Goal: Information Seeking & Learning: Check status

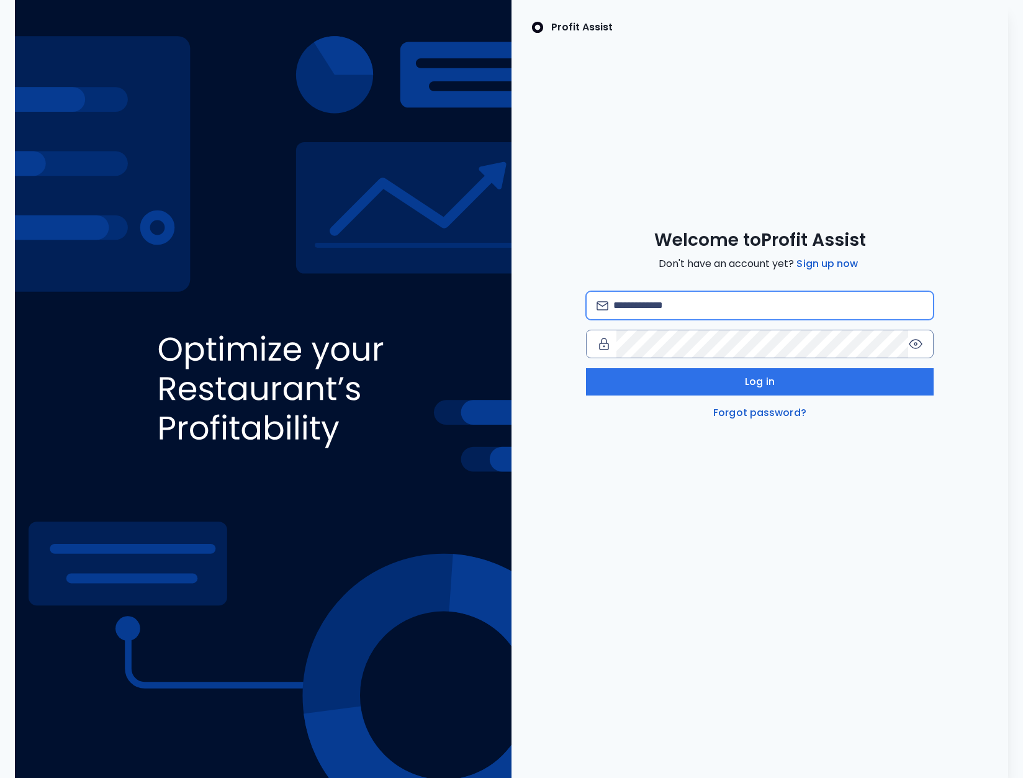
click at [674, 300] on input "email" at bounding box center [769, 305] width 310 height 27
type input "**********"
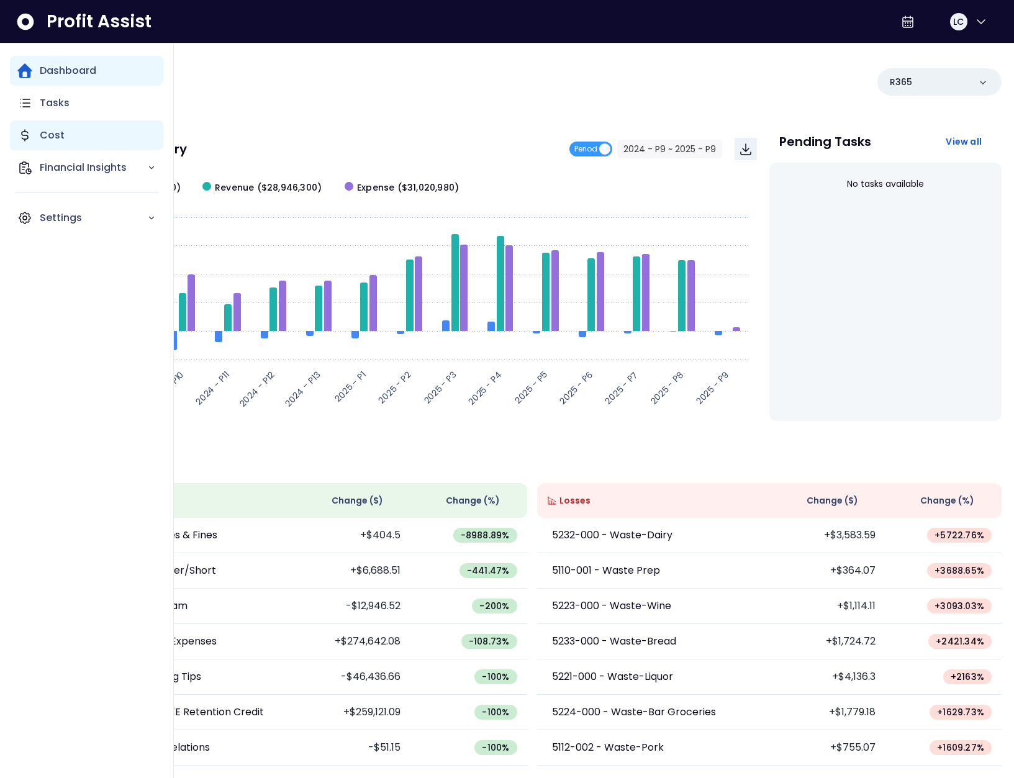
click at [57, 139] on p "Cost" at bounding box center [52, 135] width 25 height 15
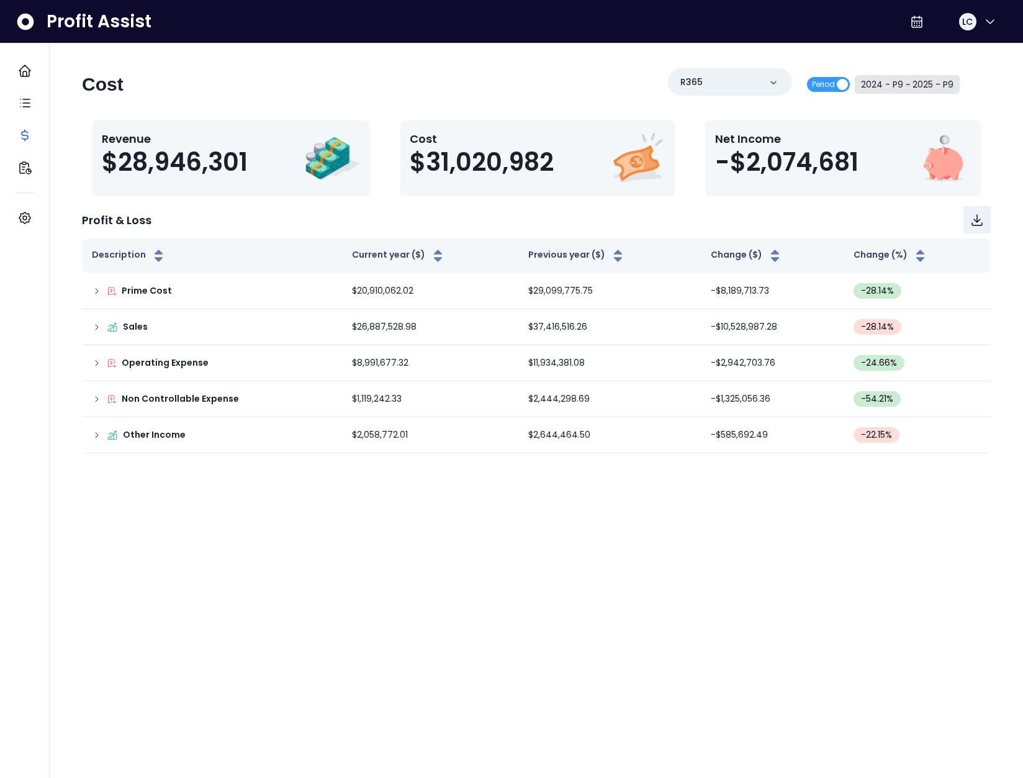
click at [897, 76] on button "2024 - P9 ~ 2025 - P9" at bounding box center [907, 84] width 105 height 19
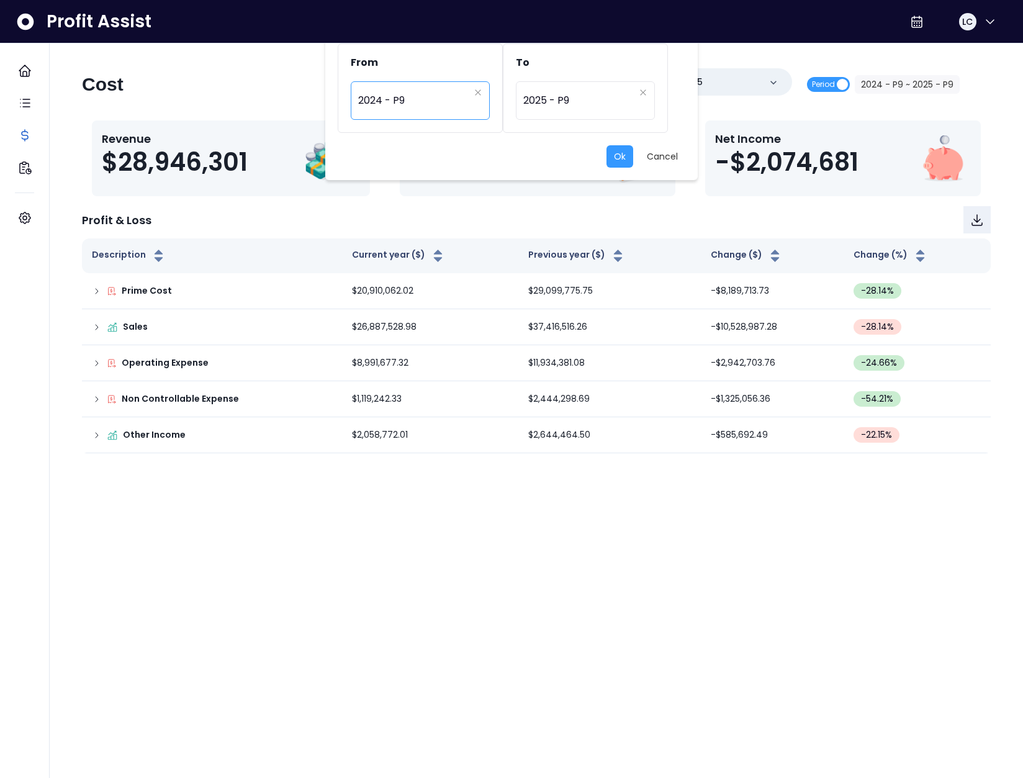
click at [417, 101] on span "2024 - P9" at bounding box center [413, 100] width 111 height 29
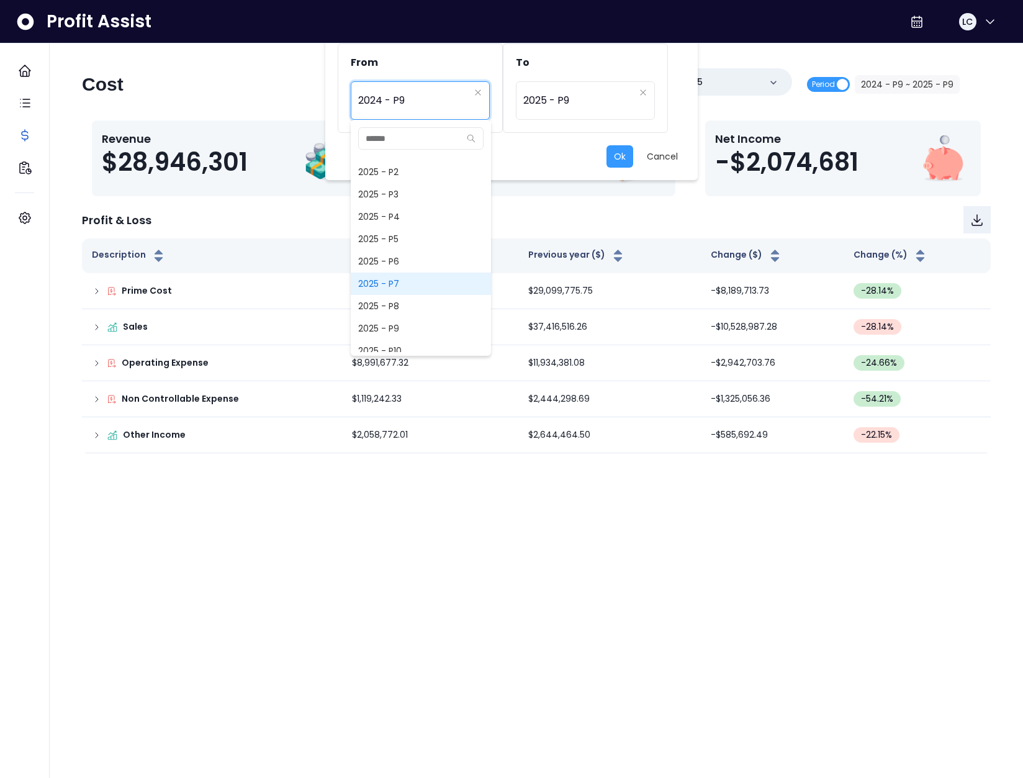
click at [392, 279] on span "2025 - P7" at bounding box center [421, 284] width 140 height 22
type input "*********"
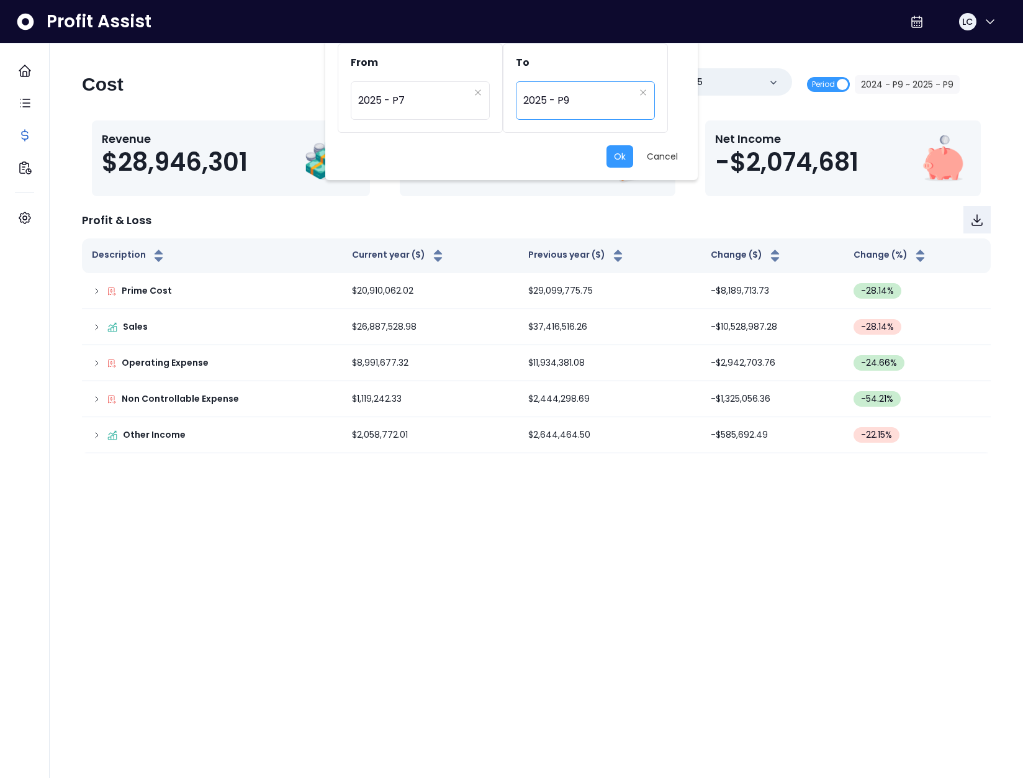
click at [559, 107] on span "2025 - P9" at bounding box center [579, 100] width 111 height 29
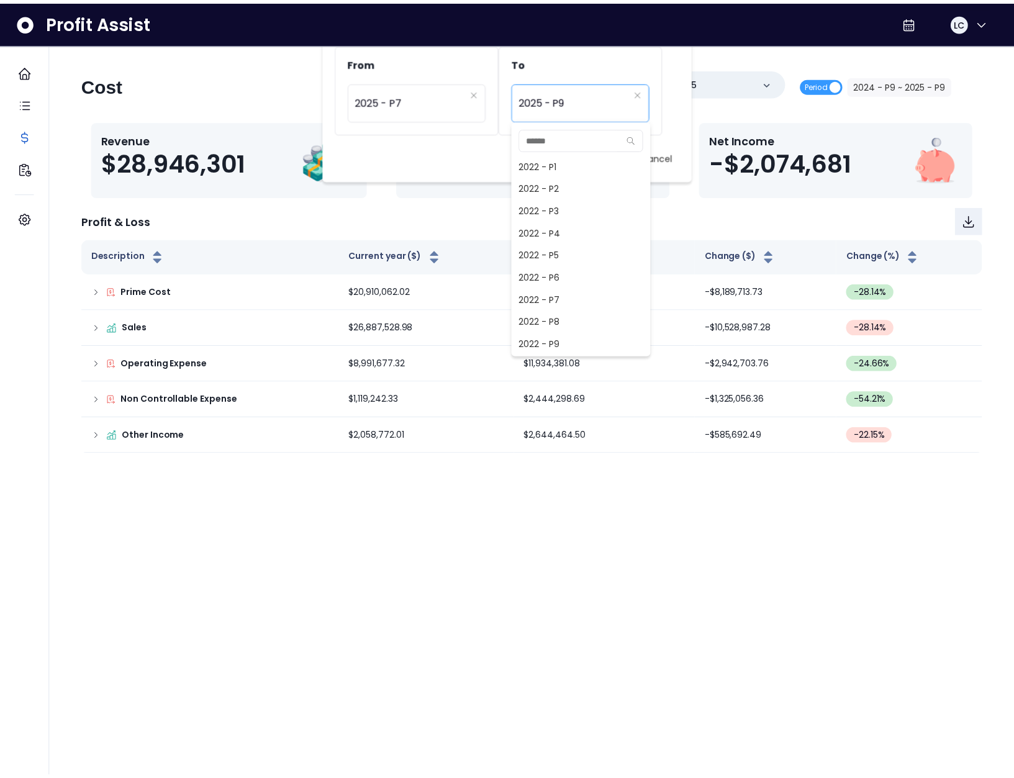
scroll to position [872, 0]
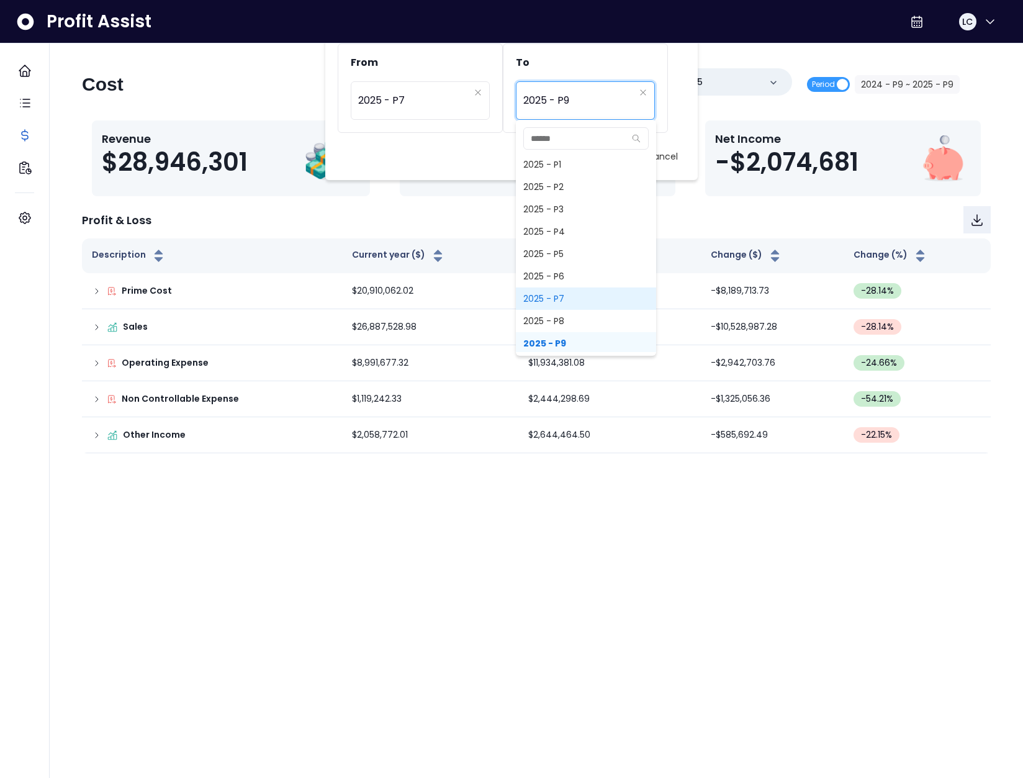
click at [551, 303] on span "2025 - P7" at bounding box center [586, 299] width 140 height 22
type input "*********"
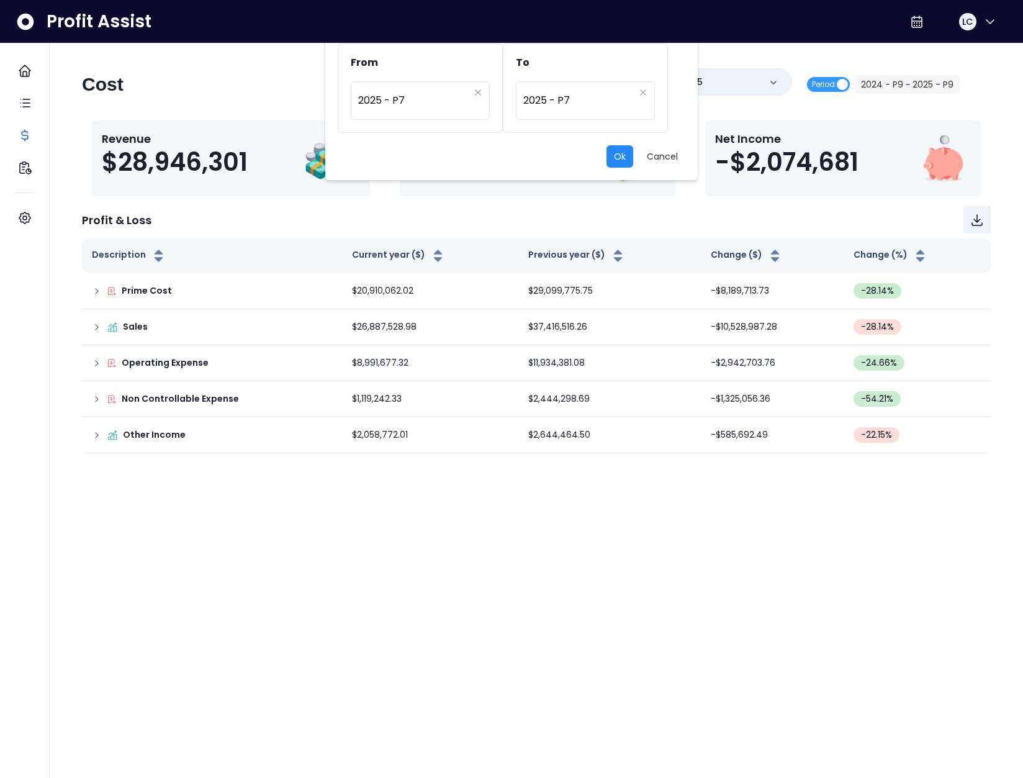
click at [621, 166] on button "Ok" at bounding box center [620, 156] width 27 height 22
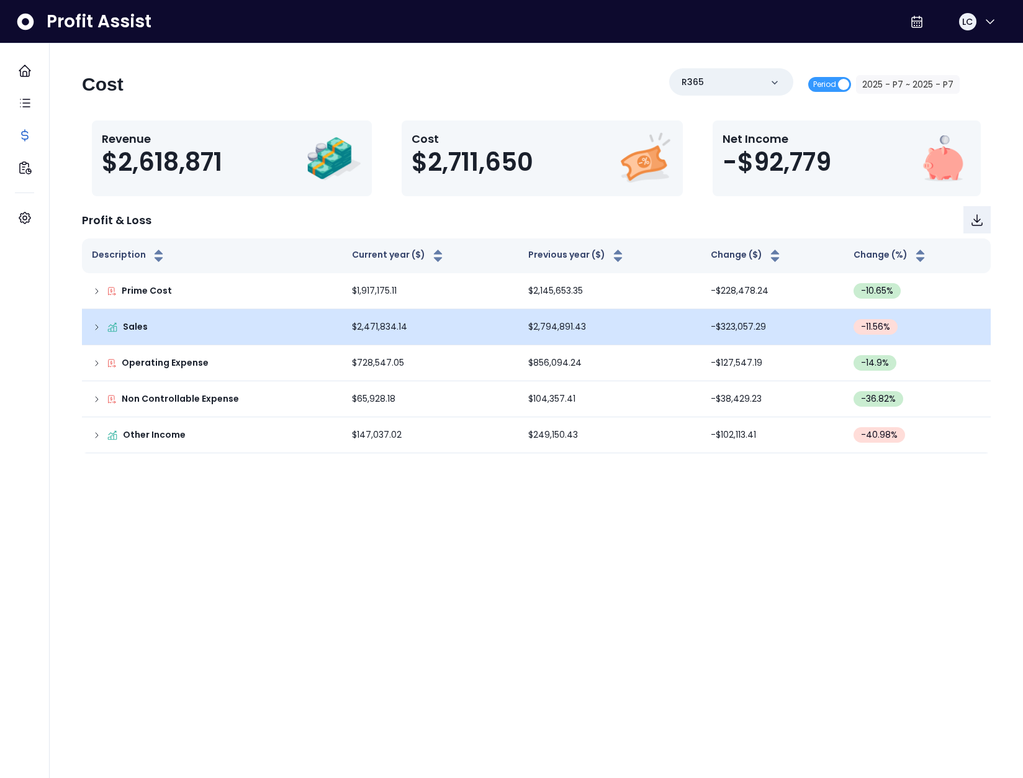
click at [97, 329] on icon at bounding box center [97, 327] width 10 height 10
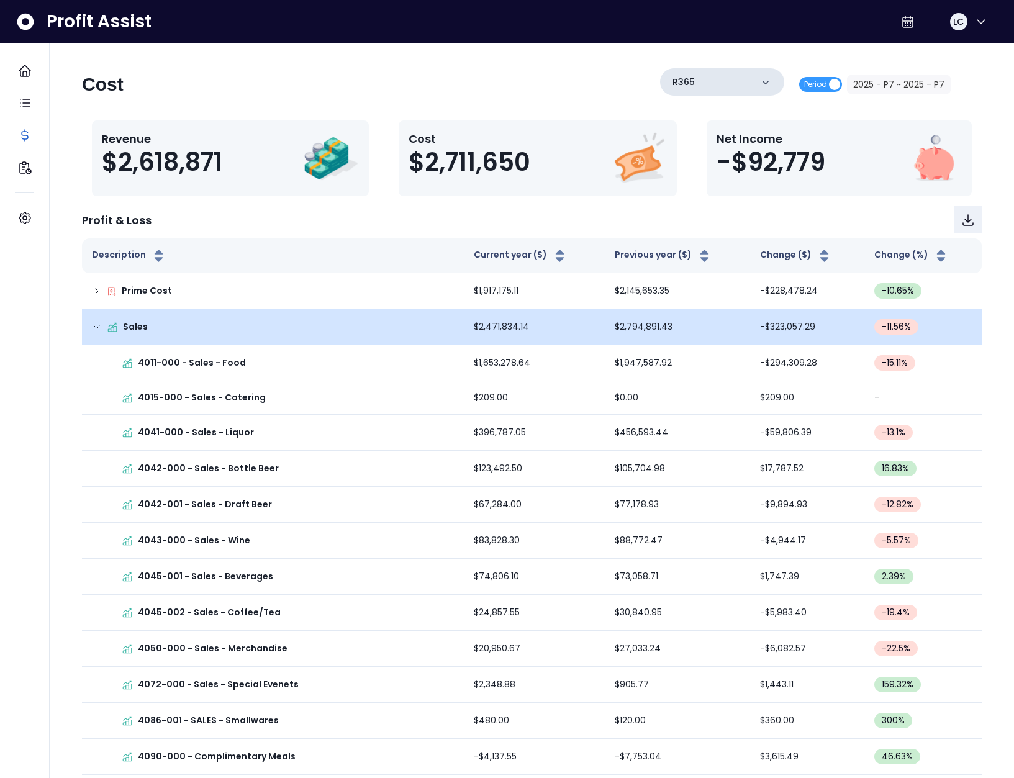
click at [740, 96] on div "R365 Period 2025 - P7 ~ 2025 - P7" at bounding box center [805, 84] width 291 height 32
click at [727, 88] on div "R365" at bounding box center [722, 81] width 124 height 27
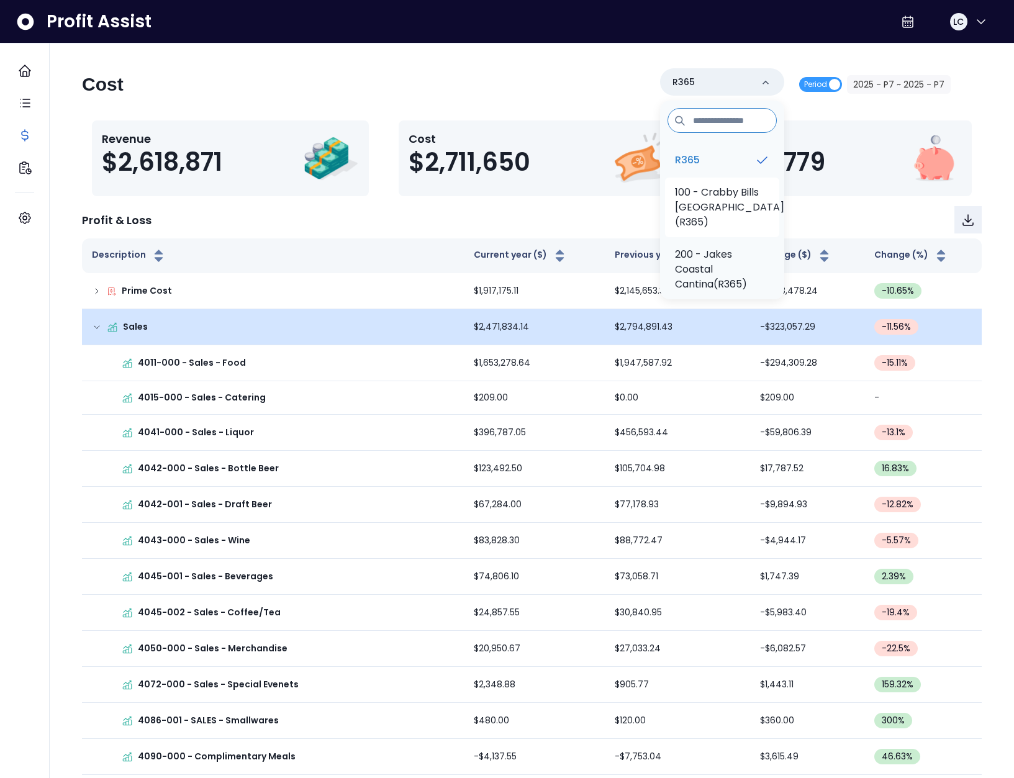
click at [720, 219] on p "100 - Crabby Bills [GEOGRAPHIC_DATA](R365)" at bounding box center [729, 207] width 109 height 45
